Goal: Navigation & Orientation: Find specific page/section

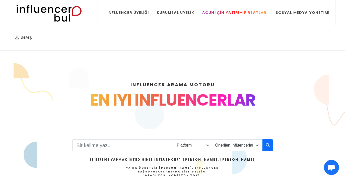
click at [221, 16] on link "Acun İçin Yatırım Fırsatları" at bounding box center [235, 12] width 73 height 25
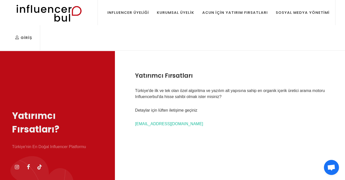
scroll to position [1, 0]
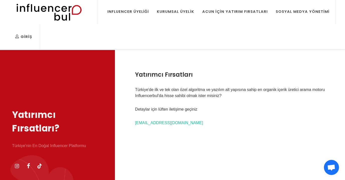
click at [0, 0] on img at bounding box center [0, 0] width 0 height 0
